Goal: Information Seeking & Learning: Check status

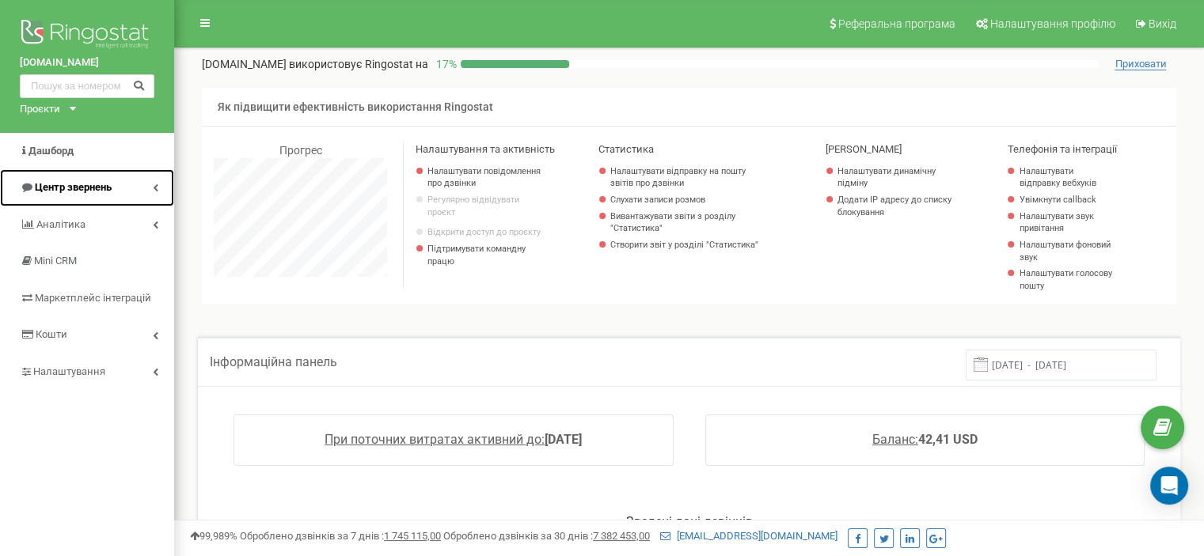
click at [60, 183] on span "Центр звернень" at bounding box center [73, 187] width 77 height 12
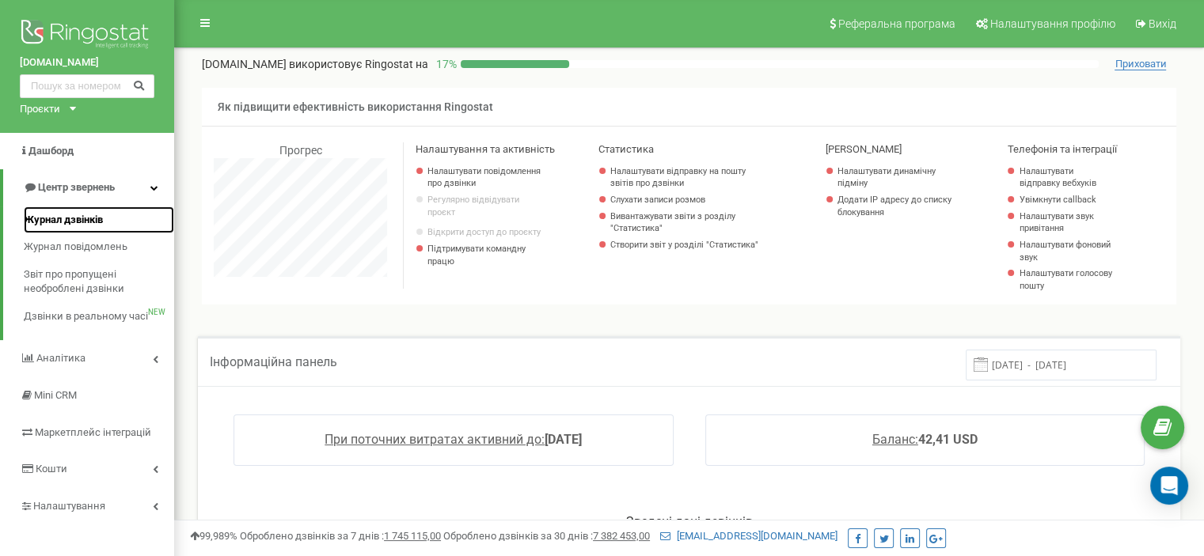
click at [63, 214] on span "Журнал дзвінків" at bounding box center [63, 220] width 79 height 15
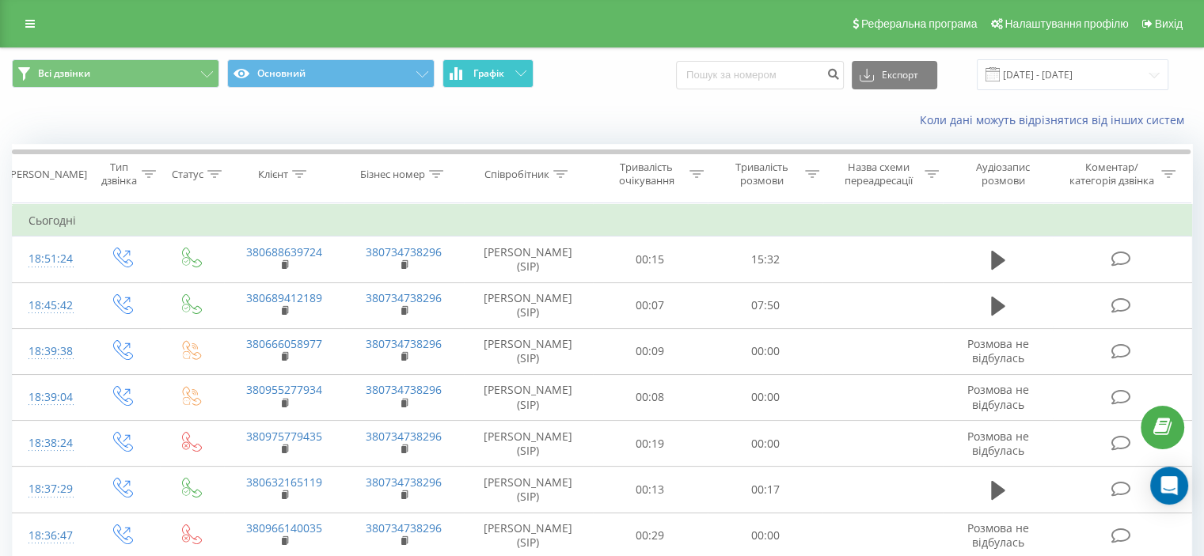
click at [516, 78] on button "Графік" at bounding box center [487, 73] width 91 height 28
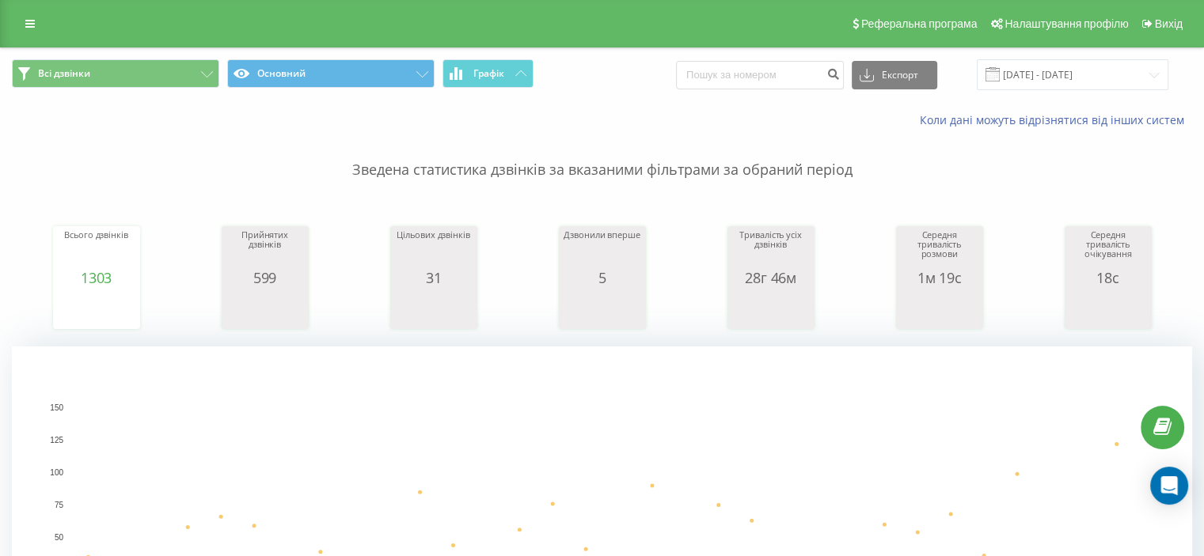
click at [1078, 57] on div "Всі дзвінки Основний Графік Експорт .csv .xls .xlsx 22.08.2025 - 22.09.2025" at bounding box center [602, 74] width 1202 height 53
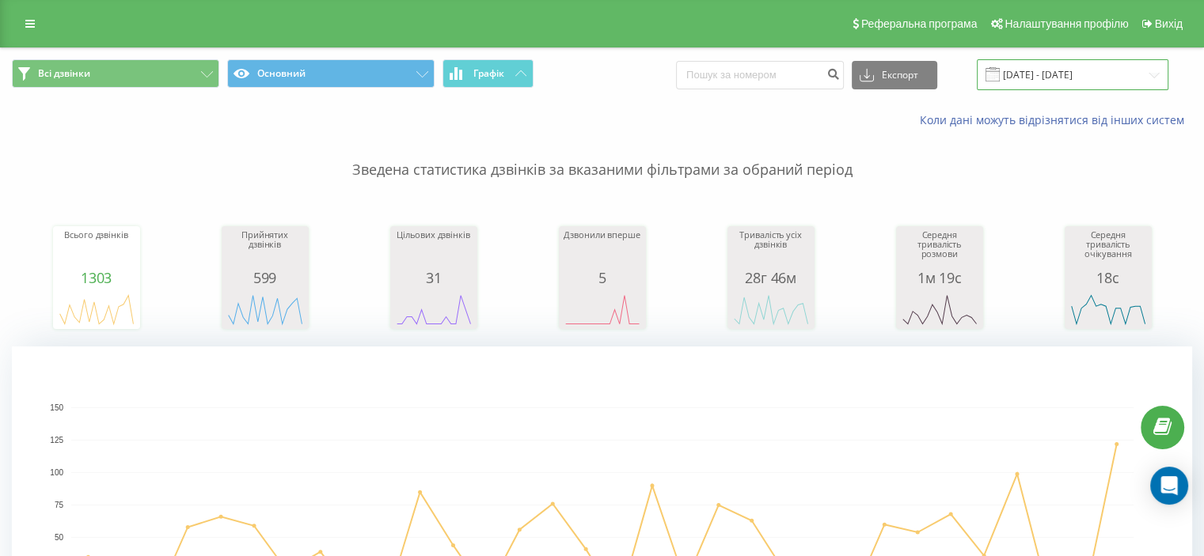
click at [1078, 67] on input "22.08.2025 - 22.09.2025" at bounding box center [1073, 74] width 192 height 31
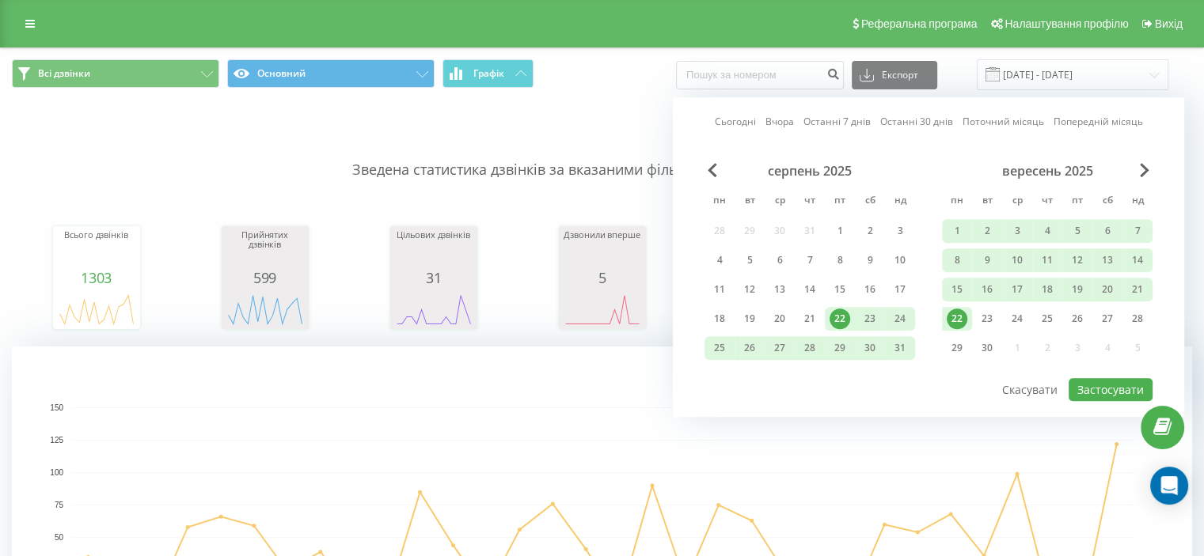
click at [957, 326] on div "22" at bounding box center [957, 319] width 30 height 24
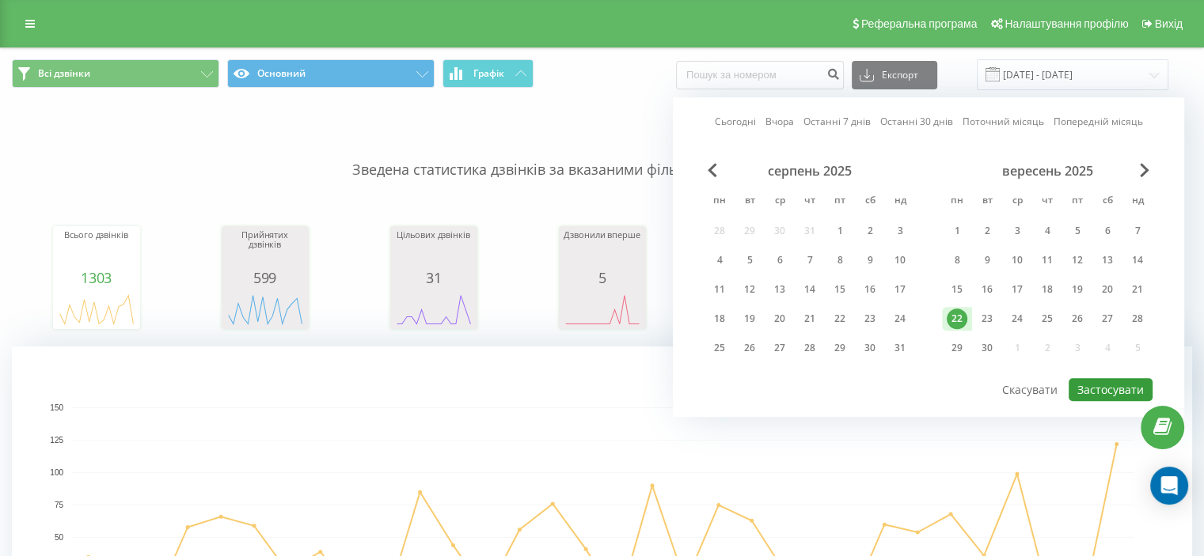
click at [1140, 382] on button "Застосувати" at bounding box center [1111, 389] width 84 height 23
type input "22.09.2025 - 22.09.2025"
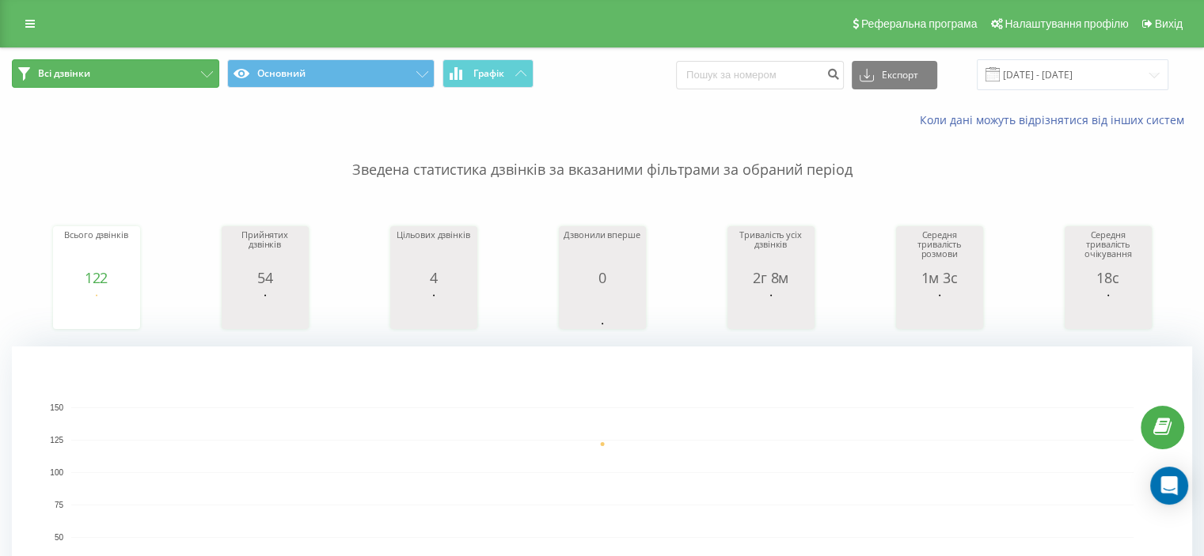
click at [199, 76] on button "Всі дзвінки" at bounding box center [115, 73] width 207 height 28
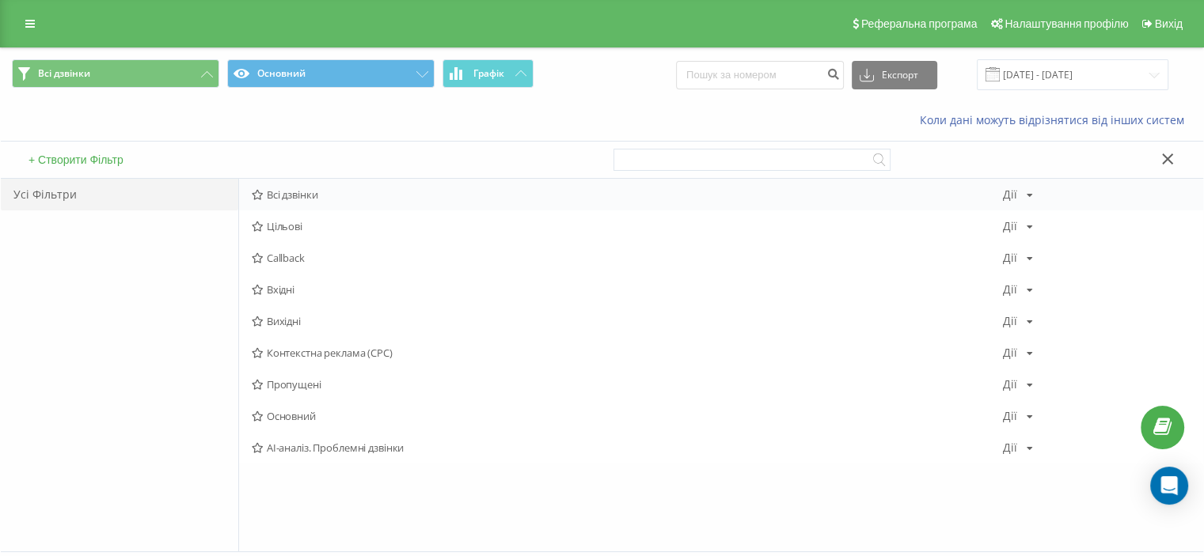
click at [1030, 191] on icon at bounding box center [1030, 195] width 6 height 9
click at [321, 199] on span "Всі дзвінки" at bounding box center [627, 194] width 751 height 11
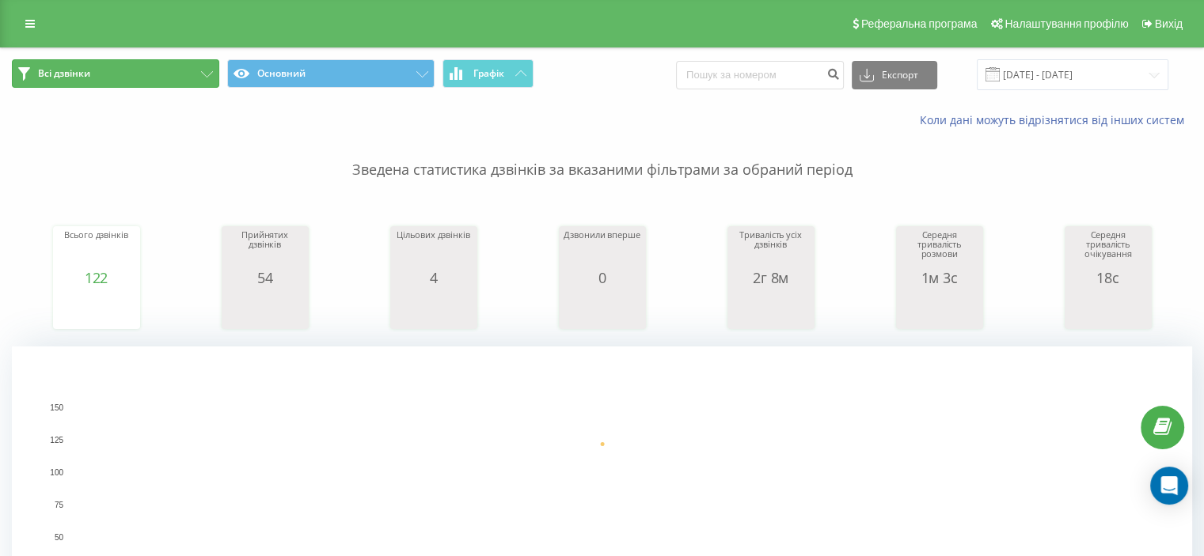
click at [197, 75] on button "Всі дзвінки" at bounding box center [115, 73] width 207 height 28
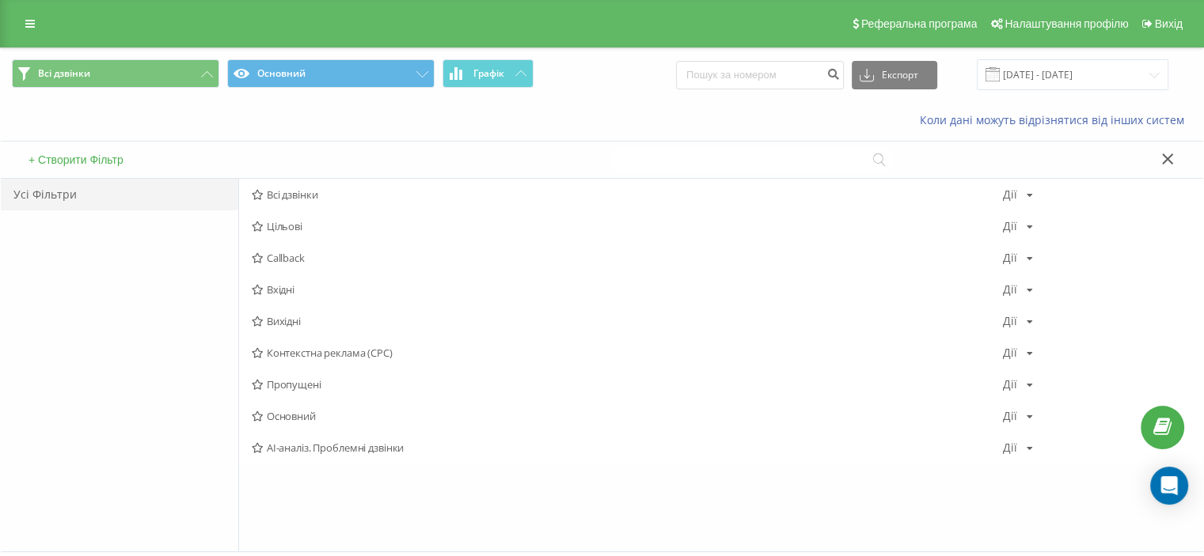
click at [798, 165] on input at bounding box center [751, 160] width 277 height 22
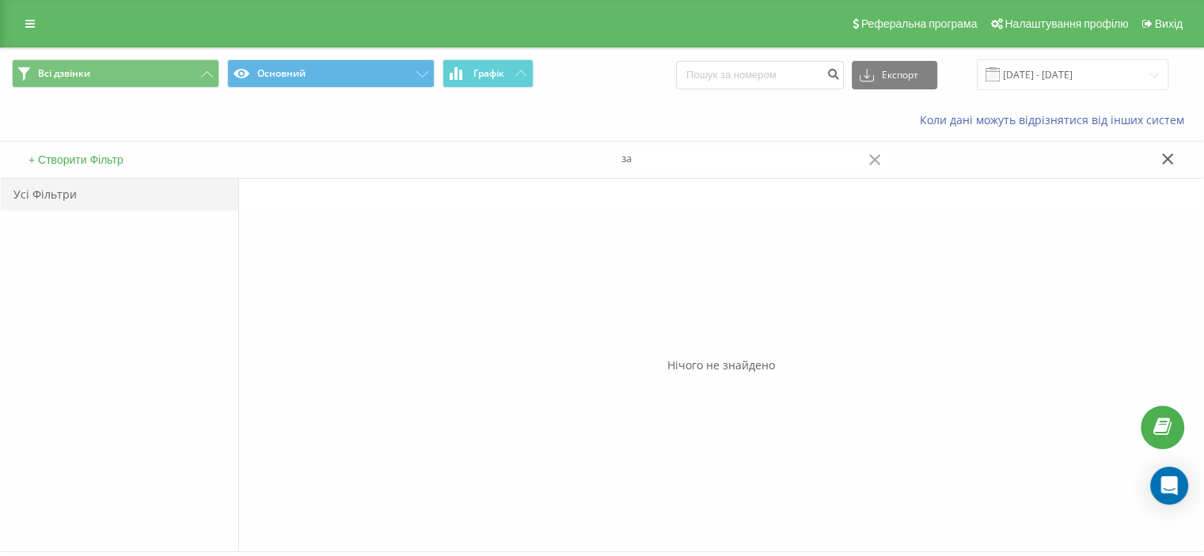
type input "з"
type input "зах"
click at [1167, 161] on icon at bounding box center [1168, 159] width 12 height 11
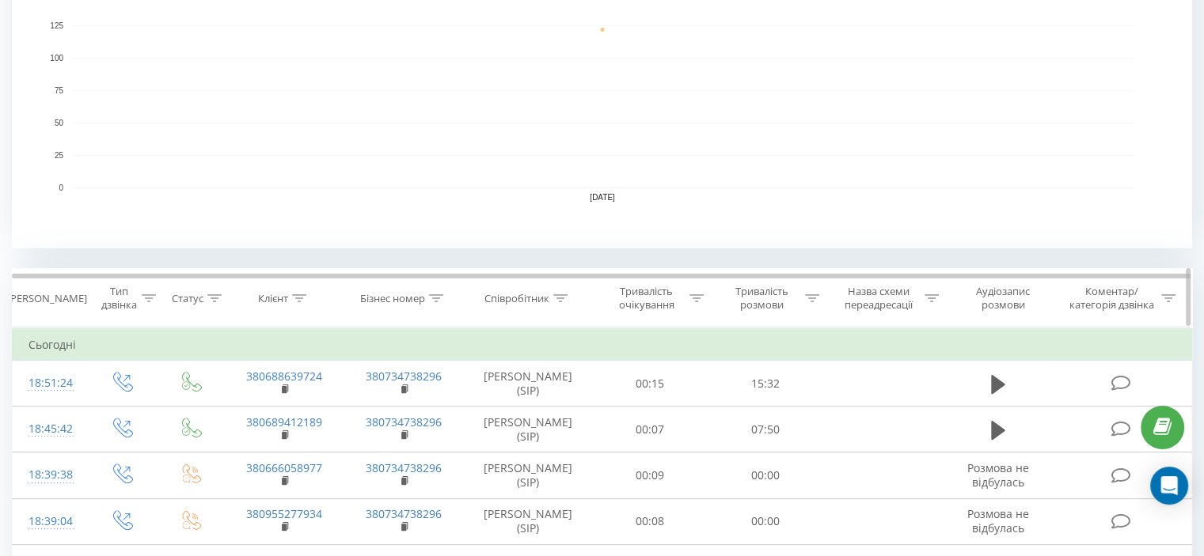
scroll to position [415, 0]
click at [559, 298] on icon at bounding box center [560, 298] width 14 height 8
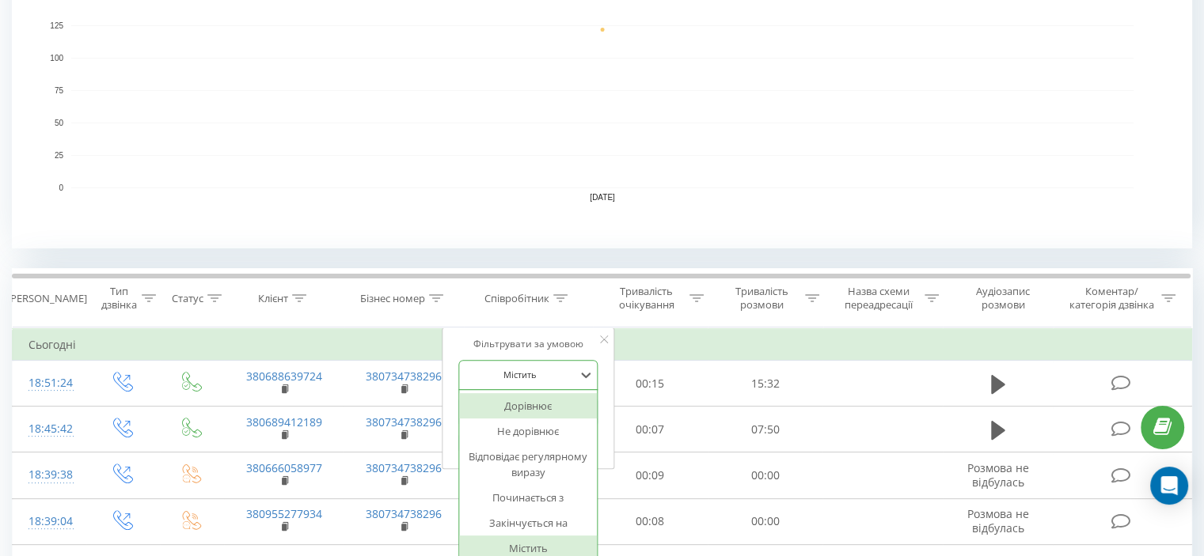
scroll to position [447, 0]
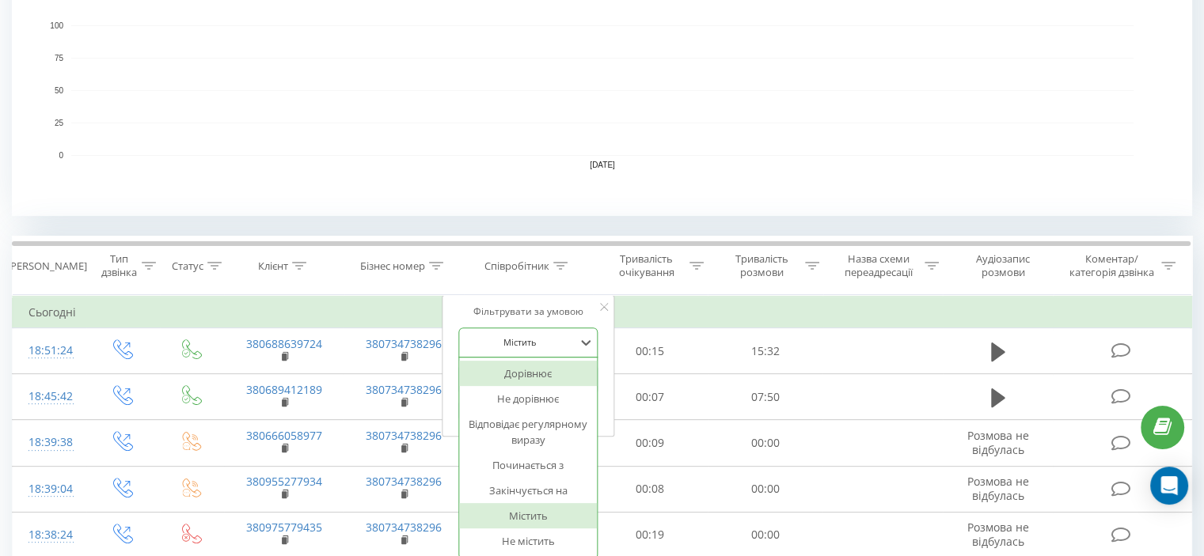
click at [560, 358] on div "7 results available. Use Up and Down to choose options, press Enter to select t…" at bounding box center [527, 343] width 139 height 30
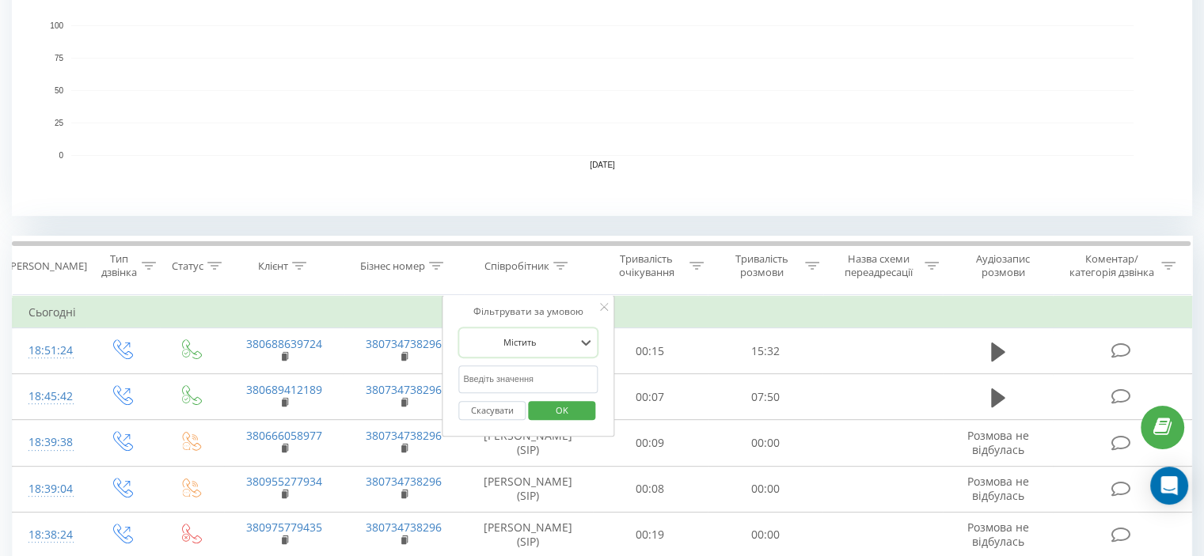
click at [564, 347] on div at bounding box center [519, 342] width 112 height 15
click at [540, 376] on input "text" at bounding box center [527, 380] width 139 height 28
click at [548, 402] on span "OK" at bounding box center [562, 410] width 44 height 25
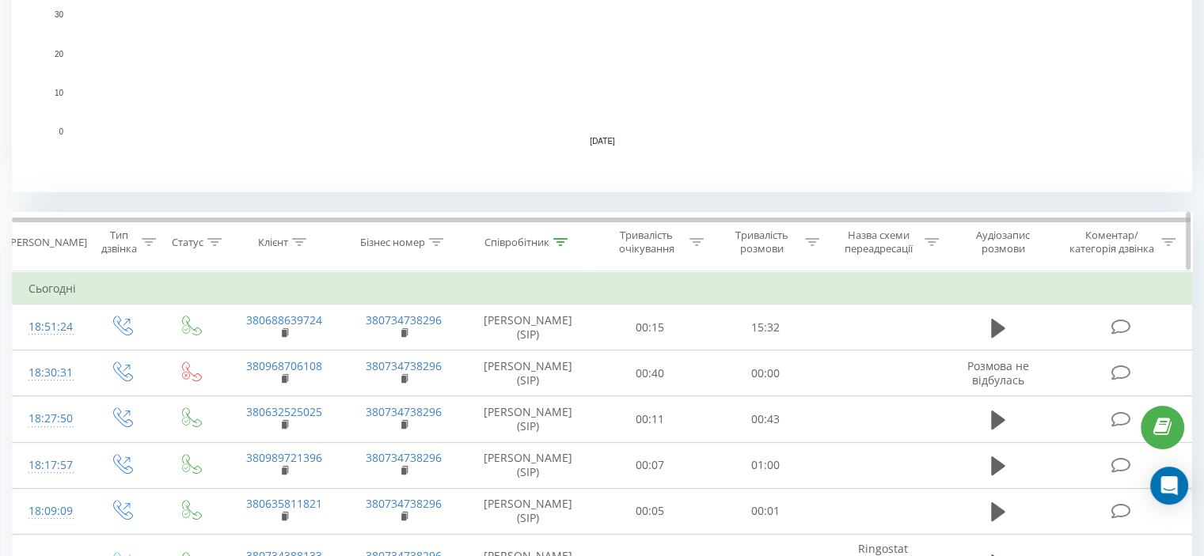
scroll to position [470, 0]
click at [553, 239] on icon at bounding box center [560, 243] width 14 height 8
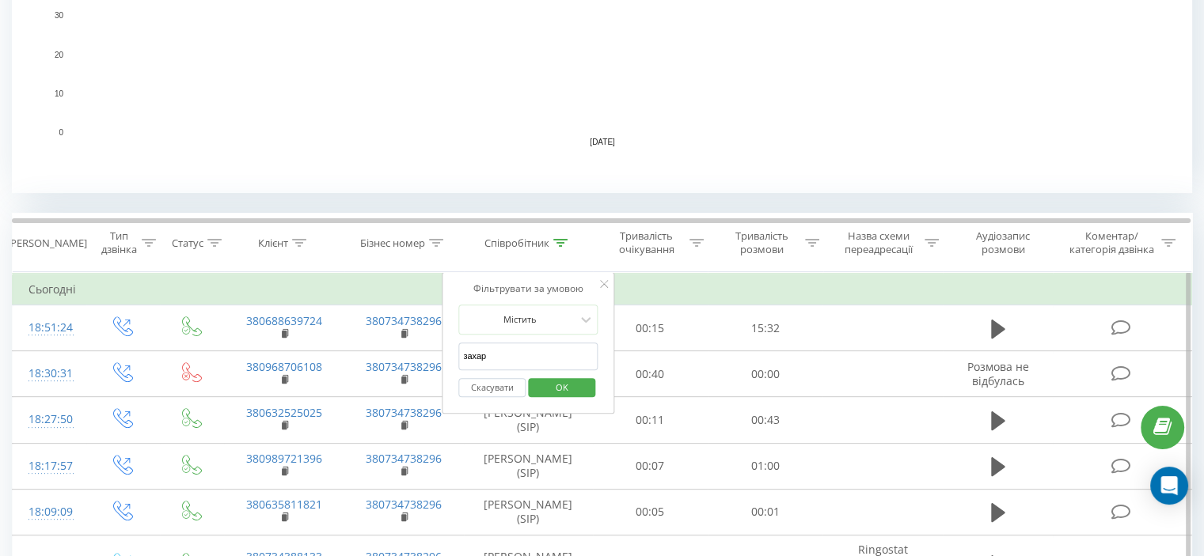
click at [513, 367] on input "захар" at bounding box center [527, 357] width 139 height 28
type input "з"
click at [551, 379] on span "OK" at bounding box center [562, 387] width 44 height 25
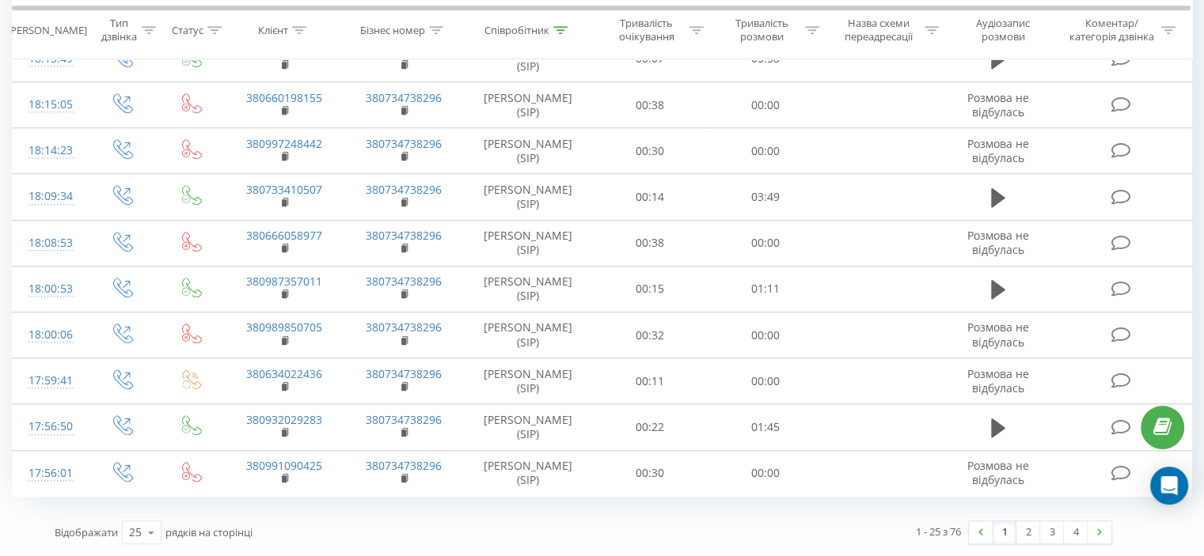
scroll to position [2090, 0]
click at [1076, 528] on link "4" at bounding box center [1076, 533] width 24 height 22
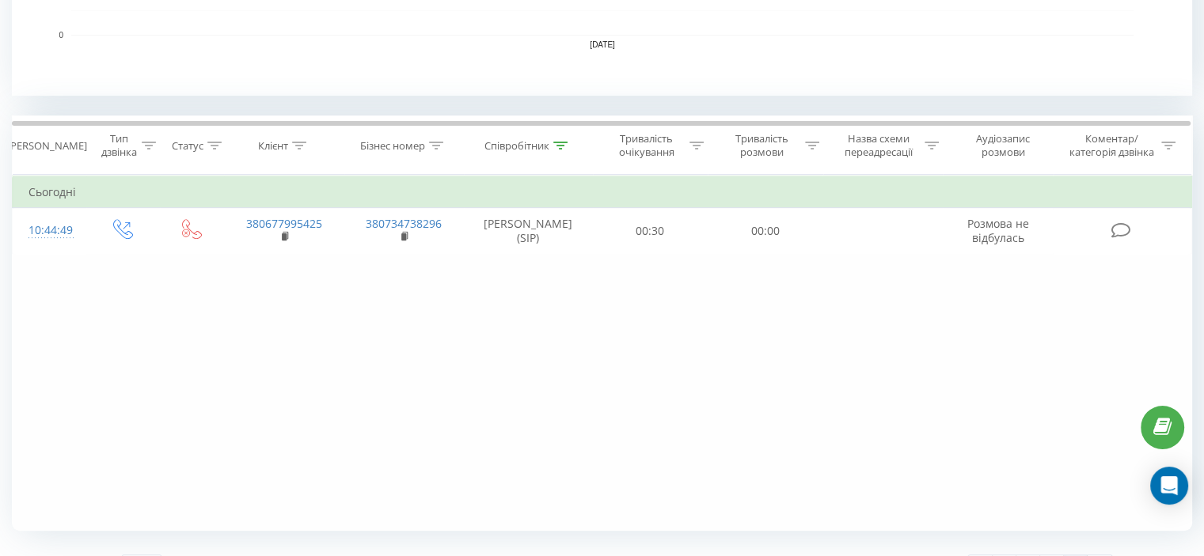
scroll to position [601, 0]
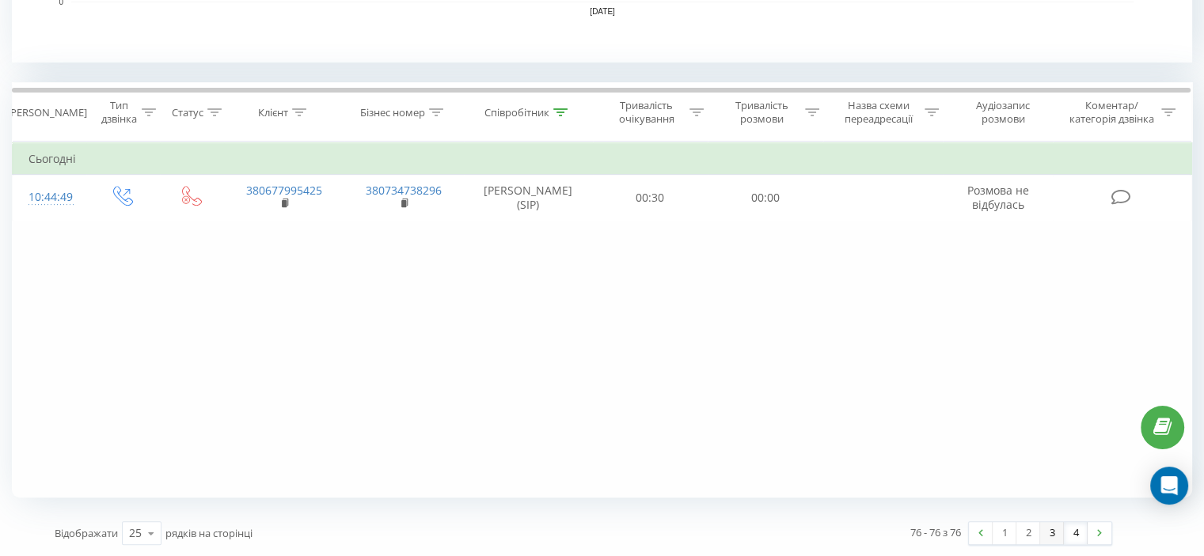
click at [1055, 535] on link "3" at bounding box center [1052, 533] width 24 height 22
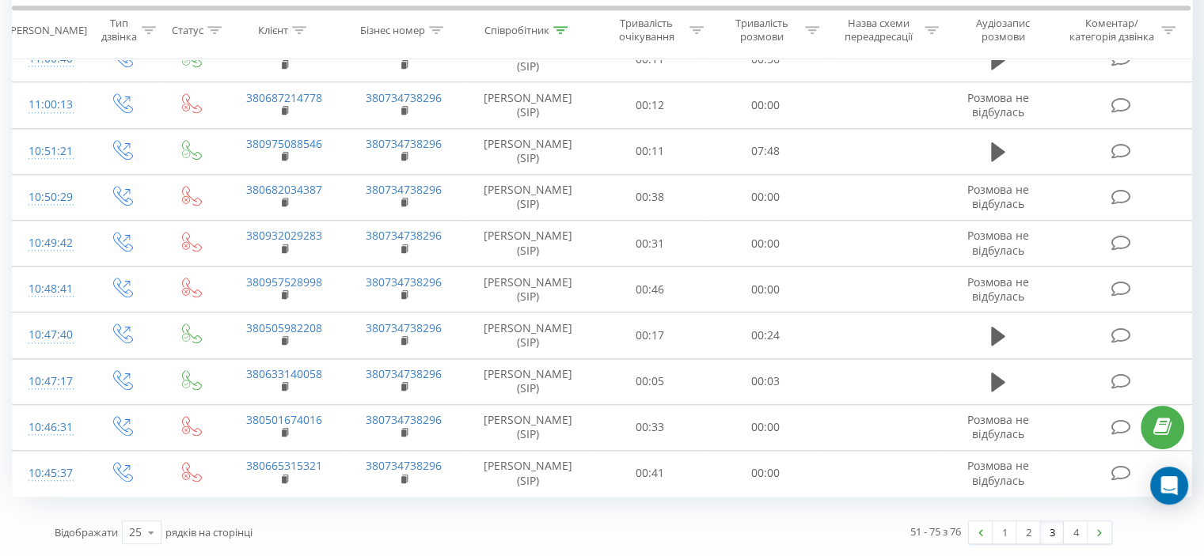
scroll to position [2090, 0]
click at [1033, 533] on link "2" at bounding box center [1028, 533] width 24 height 22
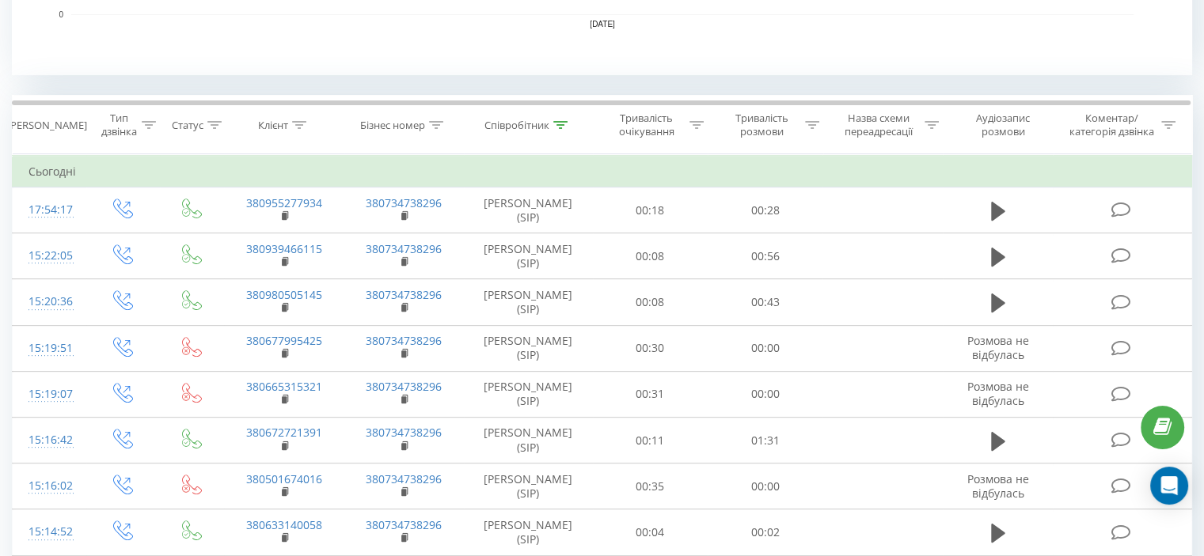
scroll to position [621, 0]
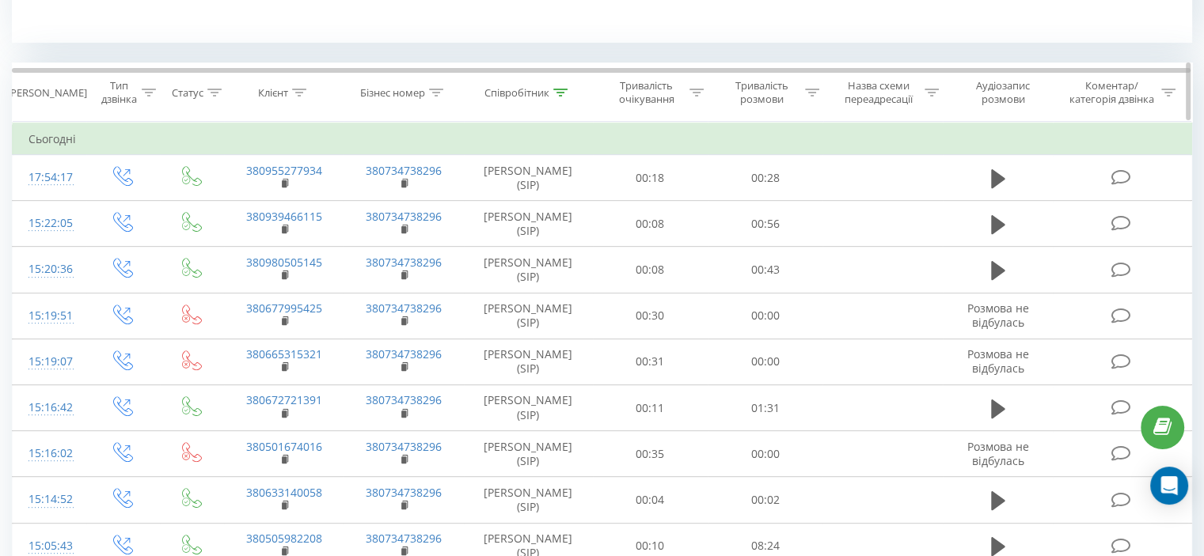
click at [556, 93] on icon at bounding box center [560, 93] width 14 height 8
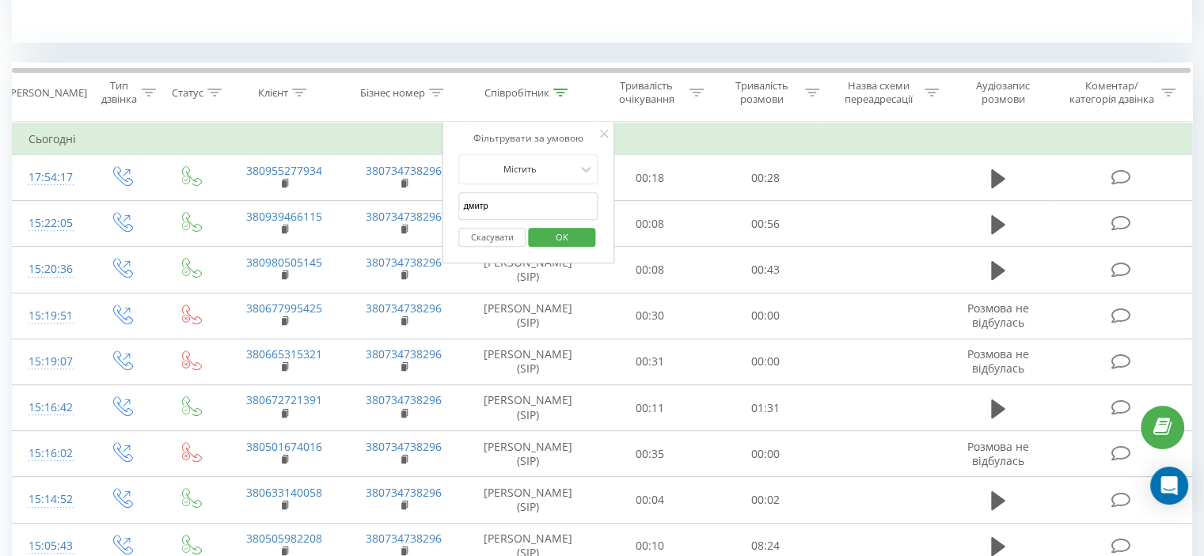
click at [538, 211] on input "дмитр" at bounding box center [527, 206] width 139 height 28
type input "д"
type input "а"
type input "захар"
click at [549, 244] on span "OK" at bounding box center [562, 237] width 44 height 25
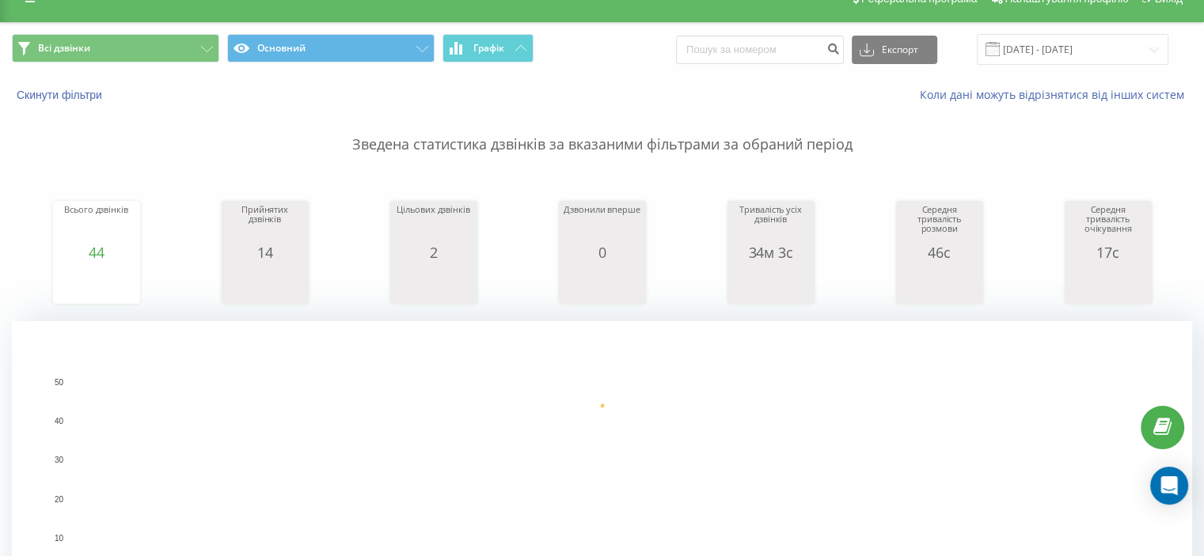
scroll to position [22, 0]
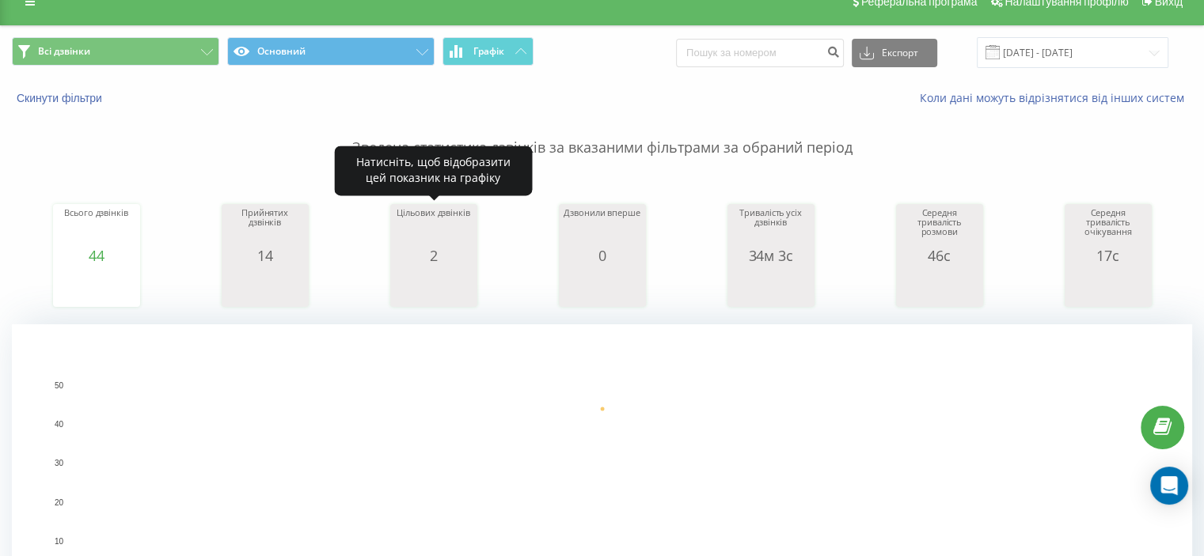
click at [438, 269] on icon "A chart." at bounding box center [433, 287] width 79 height 47
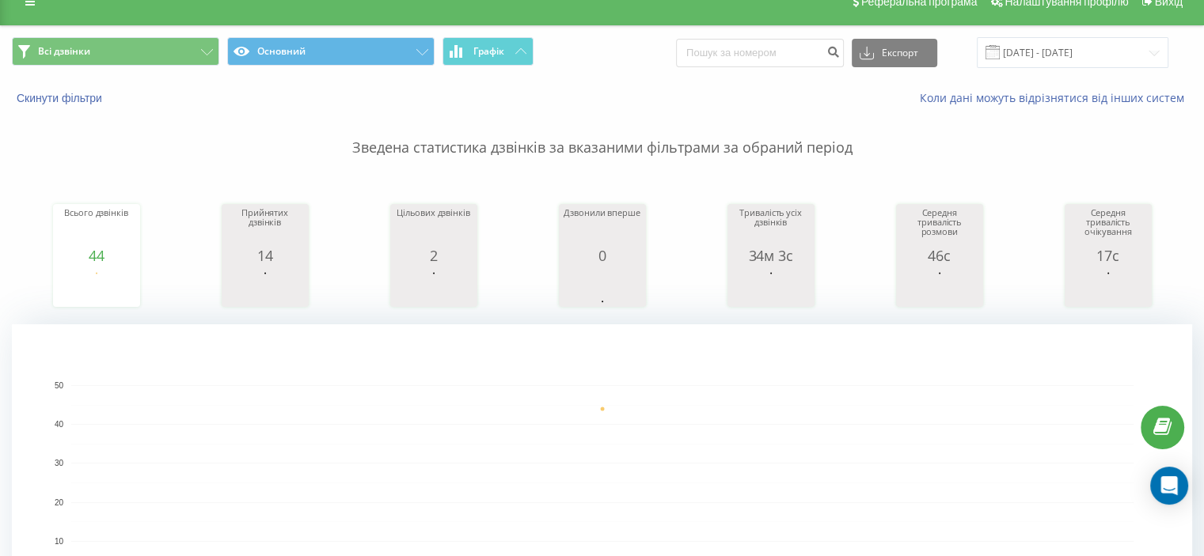
click at [550, 170] on div "Зведена статистика дзвінків за вказаними фільтрами за обраний період Всього дзв…" at bounding box center [602, 373] width 1180 height 535
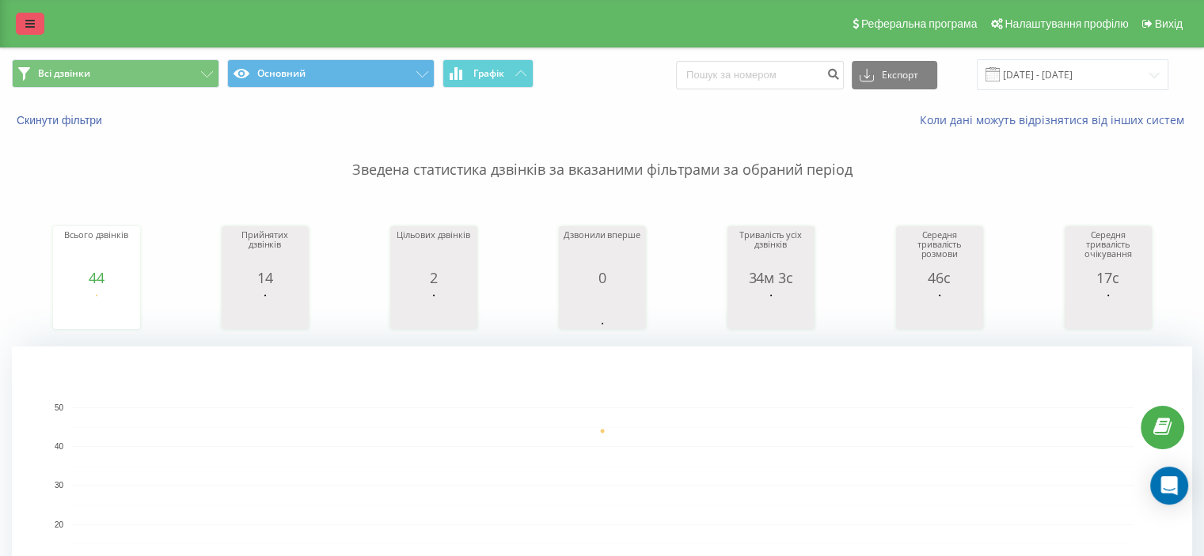
click at [25, 27] on icon at bounding box center [29, 23] width 9 height 11
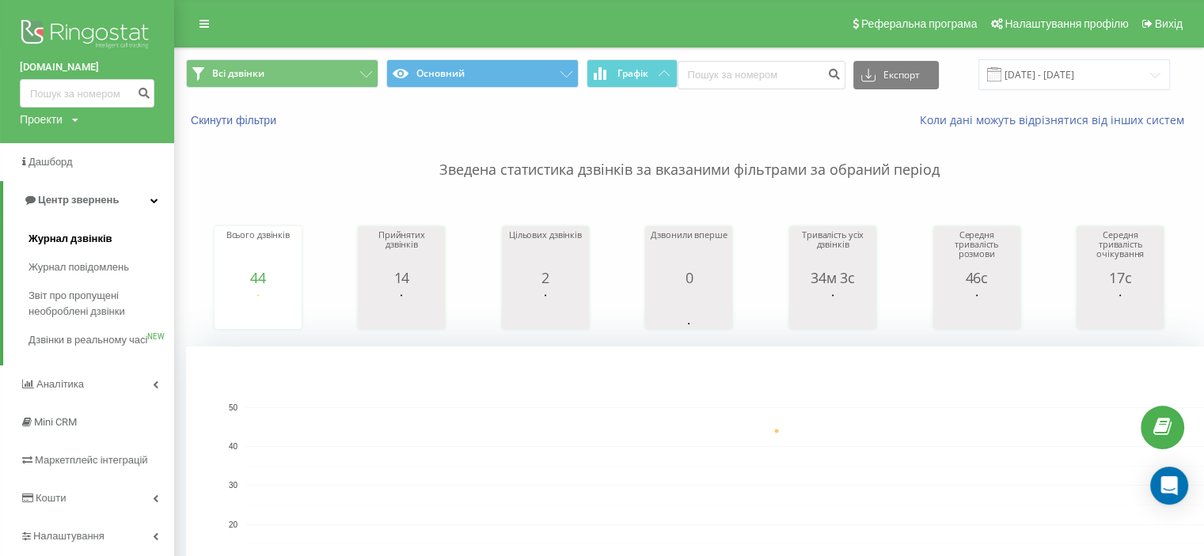
click at [73, 231] on span "Журнал дзвінків" at bounding box center [70, 239] width 84 height 16
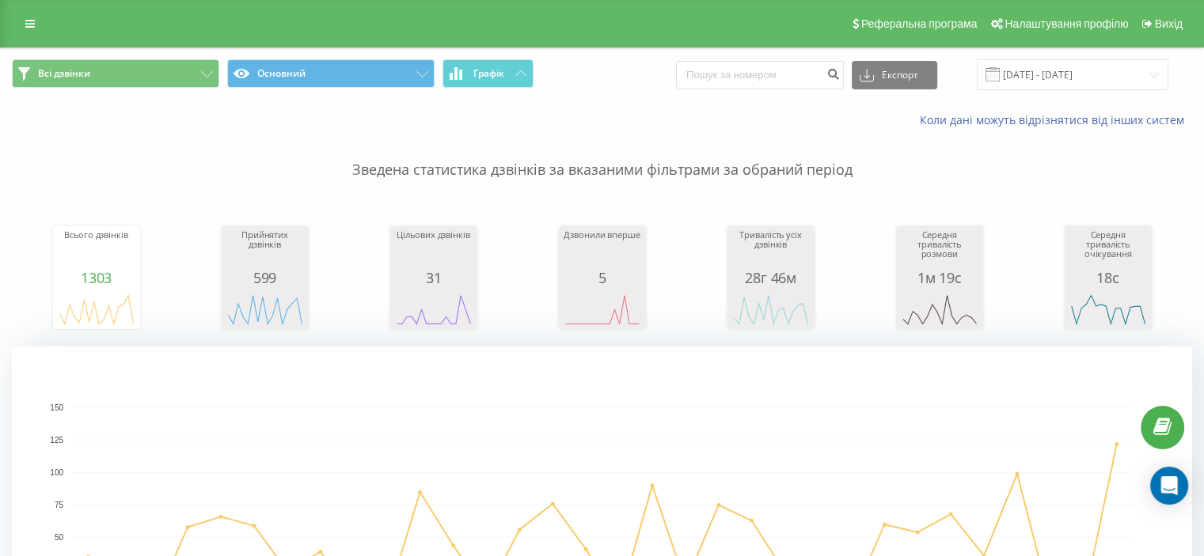
click at [742, 136] on p "Зведена статистика дзвінків за вказаними фільтрами за обраний період" at bounding box center [602, 154] width 1180 height 52
click at [514, 70] on button "Графік" at bounding box center [487, 73] width 91 height 28
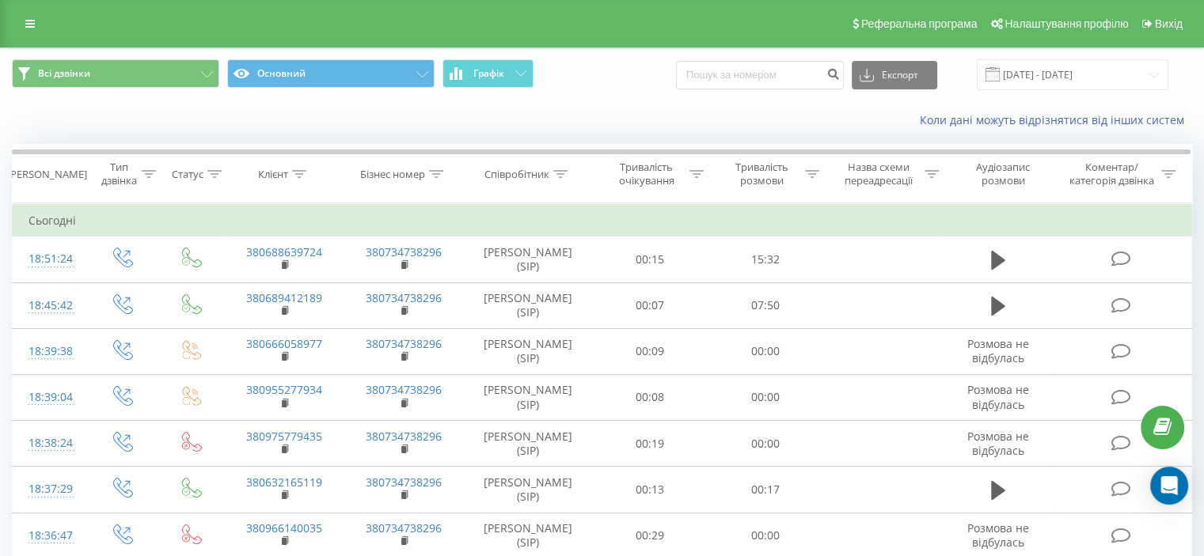
click at [624, 93] on div "Всі дзвінки Основний Графік Експорт .csv .xls .xlsx 22.08.2025 - 22.09.2025" at bounding box center [602, 74] width 1202 height 53
